Goal: Go to known website: Access a specific website the user already knows

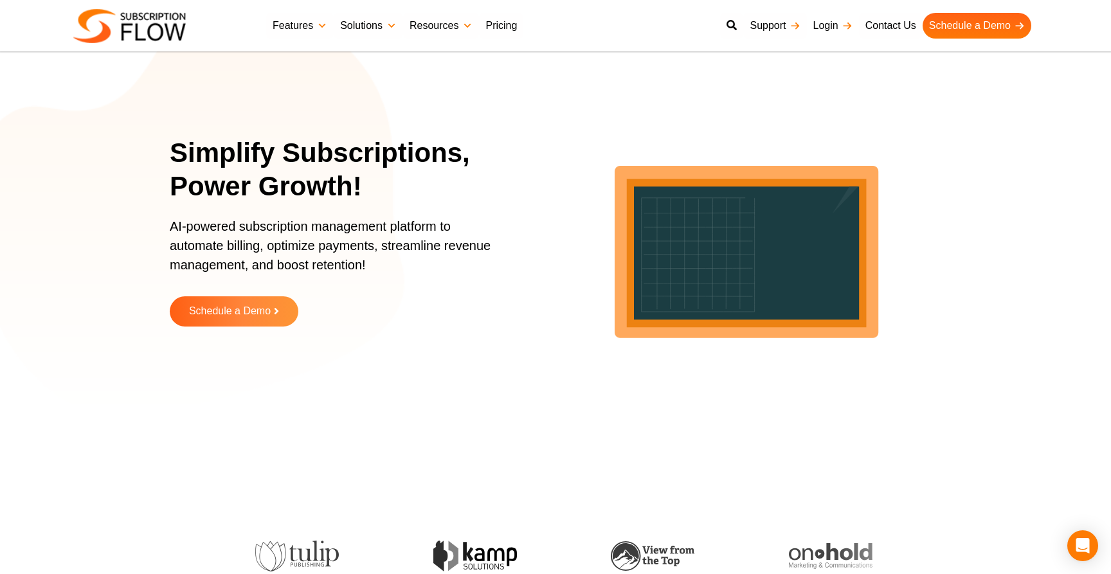
click at [820, 26] on link "Login" at bounding box center [833, 26] width 52 height 26
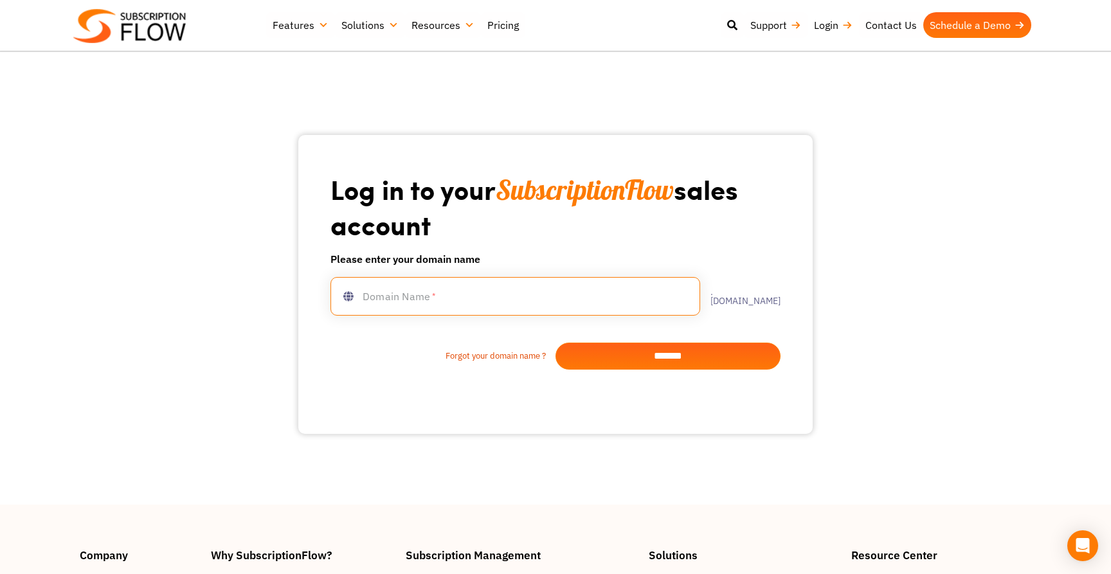
click at [485, 305] on input "text" at bounding box center [516, 296] width 370 height 39
type input "**********"
click at [622, 356] on input "*******" at bounding box center [668, 356] width 225 height 27
